Goal: Find specific page/section: Find specific page/section

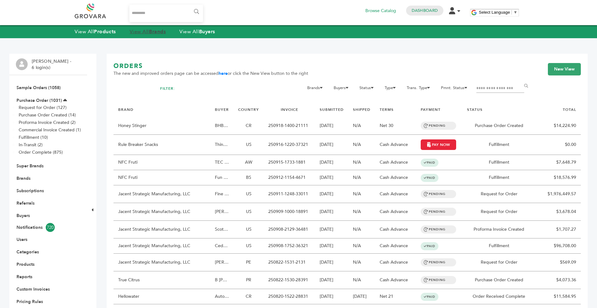
click at [151, 34] on strong "Brands" at bounding box center [157, 31] width 17 height 7
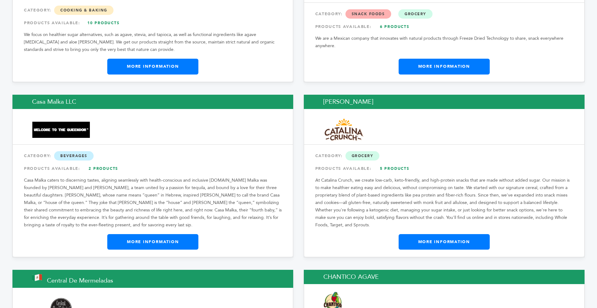
scroll to position [2160, 0]
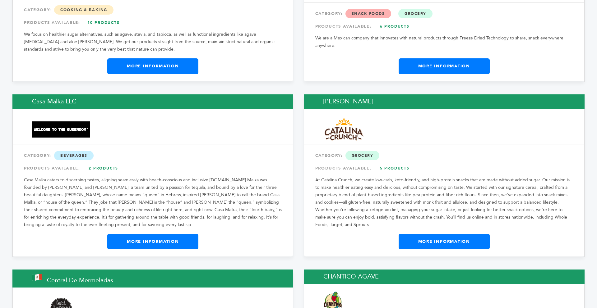
click at [420, 234] on link "More Information" at bounding box center [443, 242] width 91 height 16
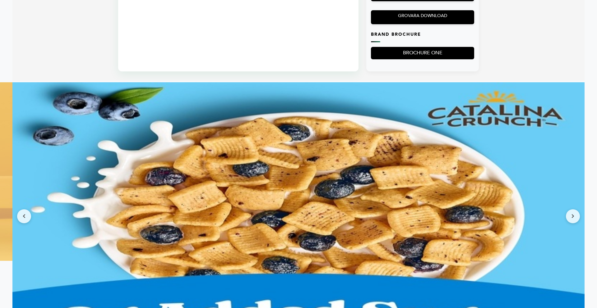
scroll to position [535, 0]
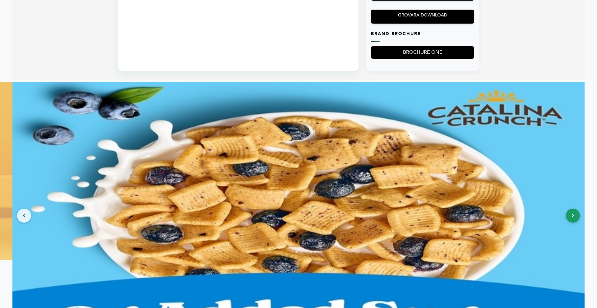
click at [575, 218] on button at bounding box center [573, 216] width 14 height 14
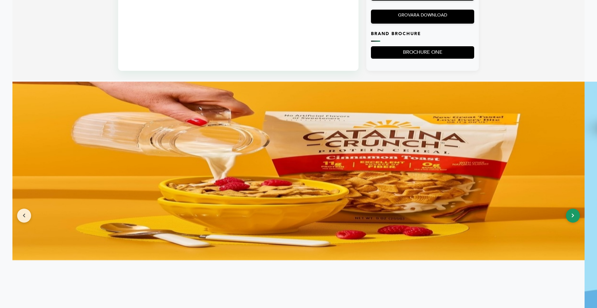
click at [575, 218] on button at bounding box center [573, 216] width 14 height 14
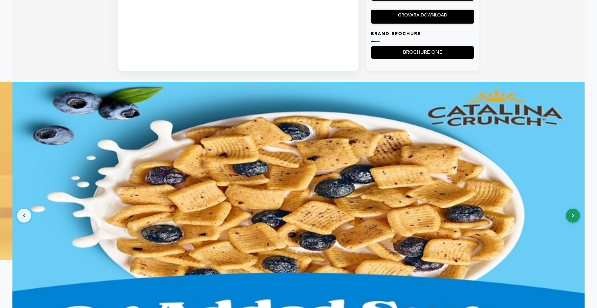
click at [575, 218] on button at bounding box center [573, 216] width 14 height 14
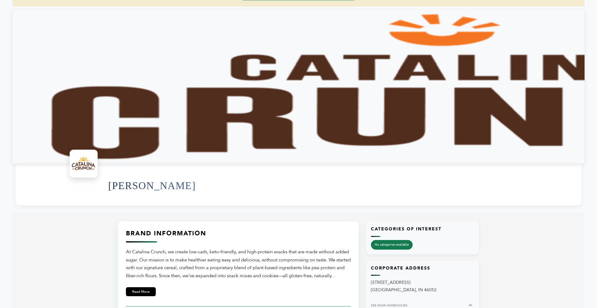
scroll to position [62, 0]
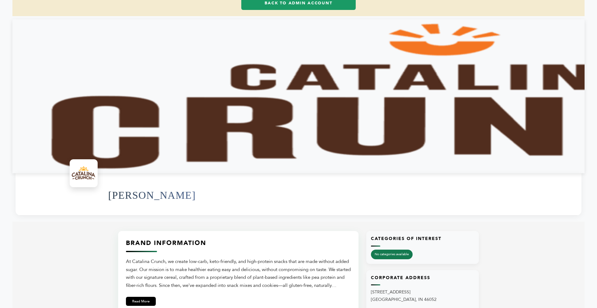
click at [525, 132] on div at bounding box center [298, 96] width 572 height 154
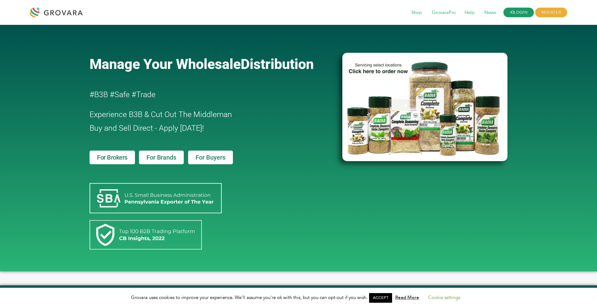
click at [529, 13] on link "LOGIN" at bounding box center [518, 13] width 30 height 10
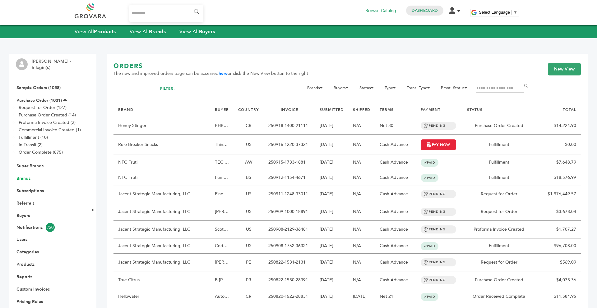
click at [27, 178] on link "Brands" at bounding box center [23, 179] width 14 height 6
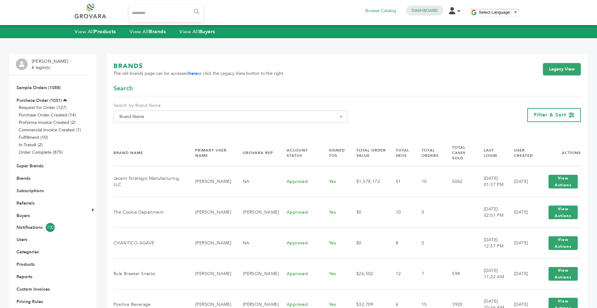
click at [207, 120] on span "Brand Name" at bounding box center [230, 117] width 227 height 9
click at [183, 129] on input "Search" at bounding box center [230, 128] width 231 height 8
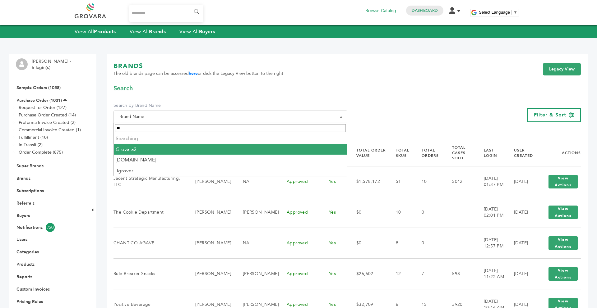
type input "*"
type input "***"
select select "**********"
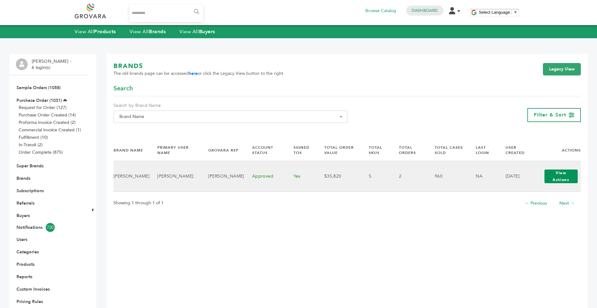
click at [556, 171] on button "View Actions" at bounding box center [561, 177] width 34 height 14
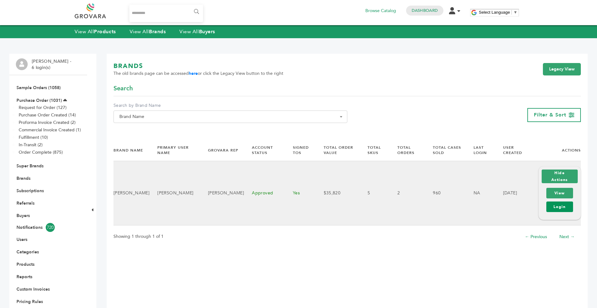
click at [561, 210] on link "Login" at bounding box center [559, 207] width 27 height 11
